Goal: Entertainment & Leisure: Consume media (video, audio)

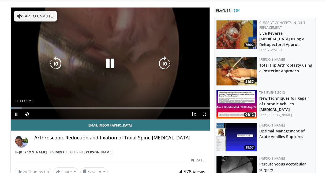
scroll to position [35, 0]
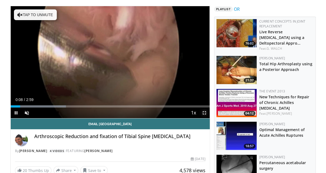
click at [204, 112] on span "Video Player" at bounding box center [204, 112] width 11 height 11
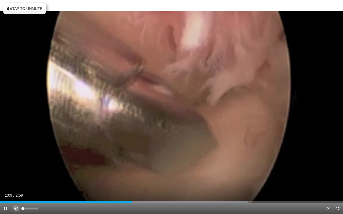
click at [16, 172] on span "Video Player" at bounding box center [16, 208] width 11 height 11
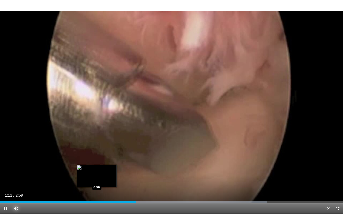
click at [97, 172] on div "Loaded : 77.75% 1:11 0:50" at bounding box center [171, 200] width 343 height 5
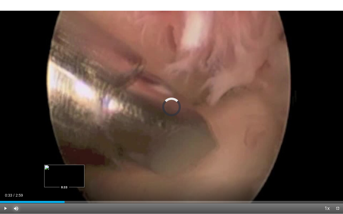
click at [64, 172] on div "0:33" at bounding box center [32, 202] width 65 height 2
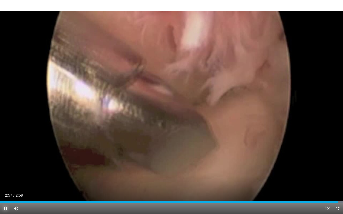
click at [6, 172] on span "Video Player" at bounding box center [5, 208] width 11 height 11
